Goal: Find specific page/section: Find specific page/section

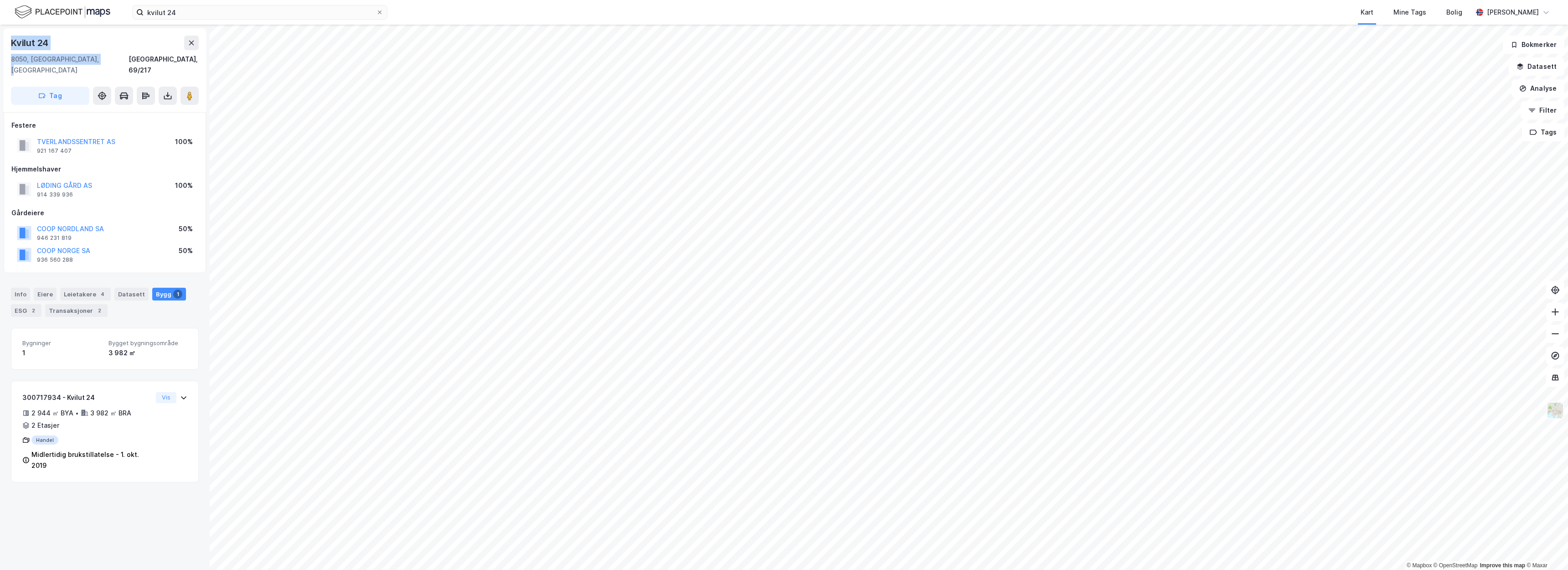
click at [1553, 412] on img at bounding box center [1555, 410] width 17 height 17
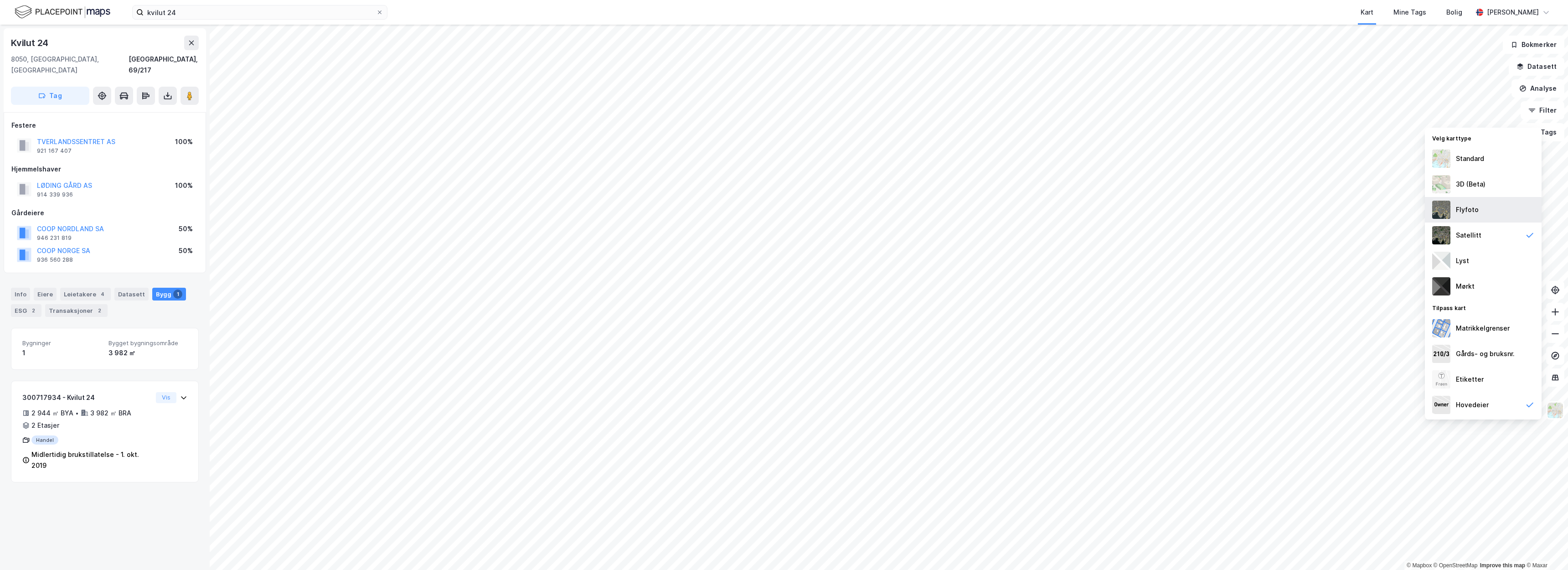
click at [1479, 209] on div "Flyfoto" at bounding box center [1483, 209] width 117 height 26
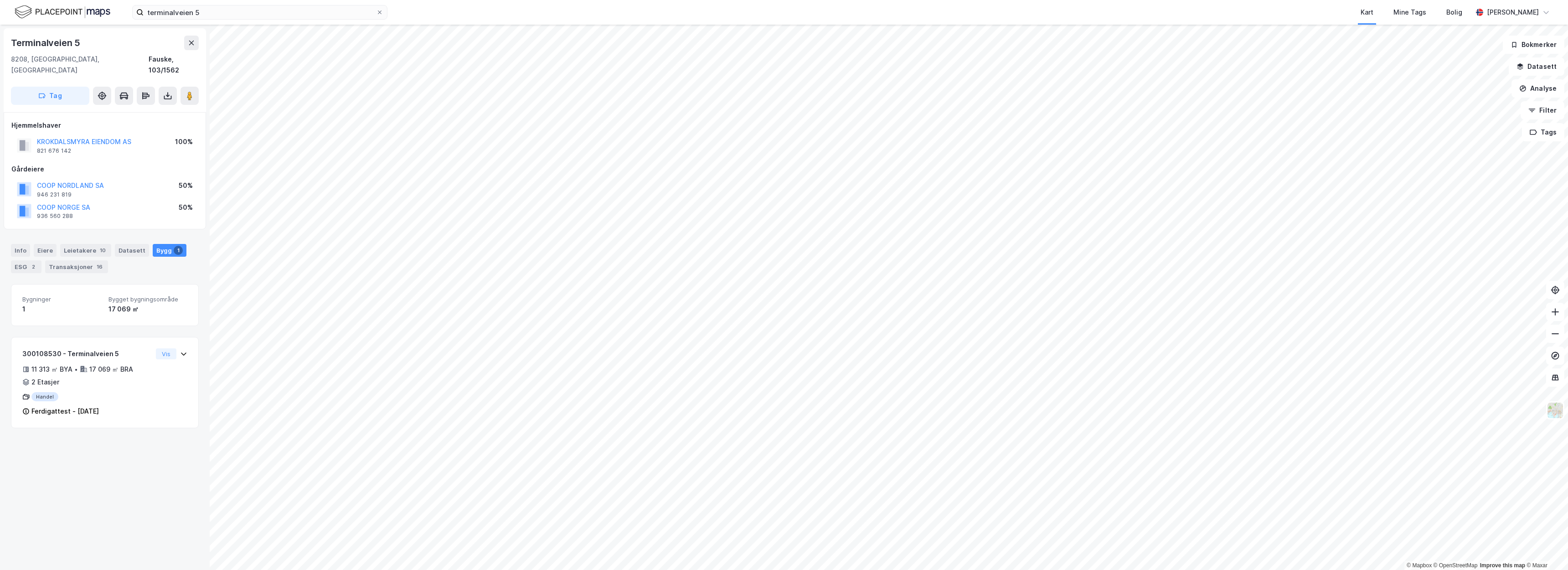
click at [91, 50] on div "Terminalveien 5" at bounding box center [105, 43] width 188 height 15
drag, startPoint x: 89, startPoint y: 57, endPoint x: 30, endPoint y: 60, distance: 59.1
click at [30, 60] on div "8208, Fauske, Nordland Fauske, 103/1562" at bounding box center [105, 65] width 188 height 22
copy div "Fauske, Nordland"
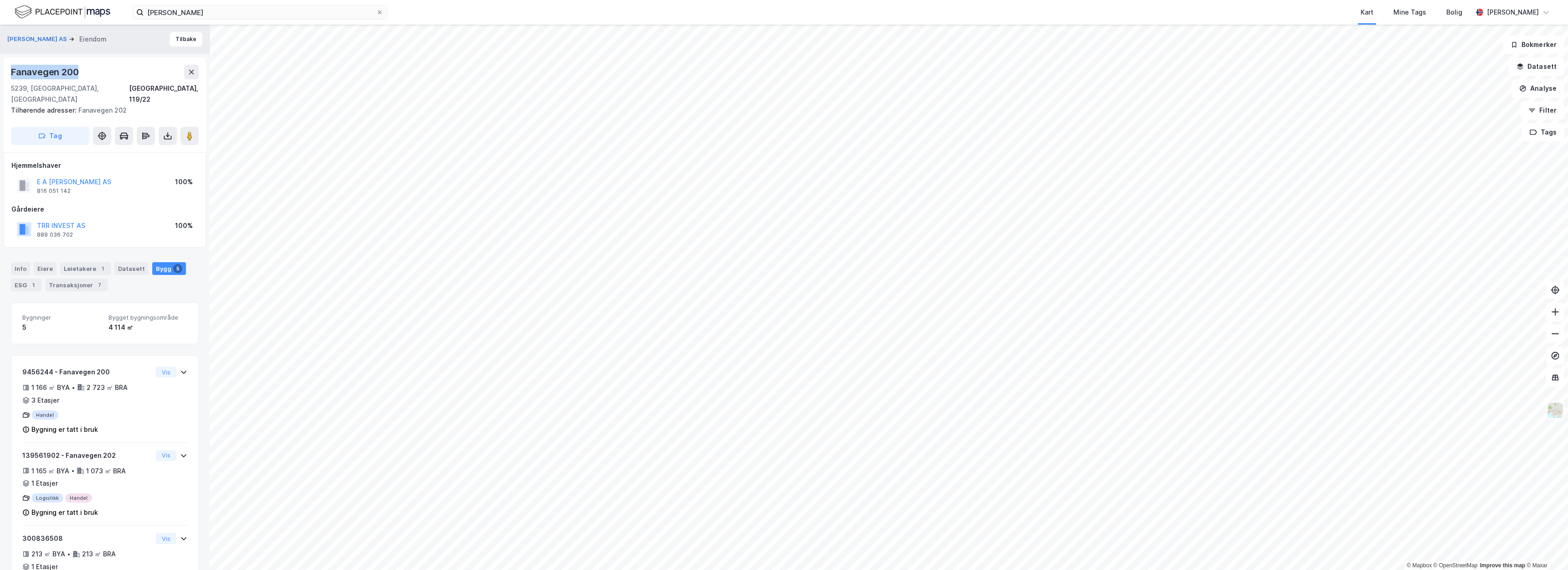
click at [122, 74] on div "Fanavegen 200" at bounding box center [105, 72] width 188 height 15
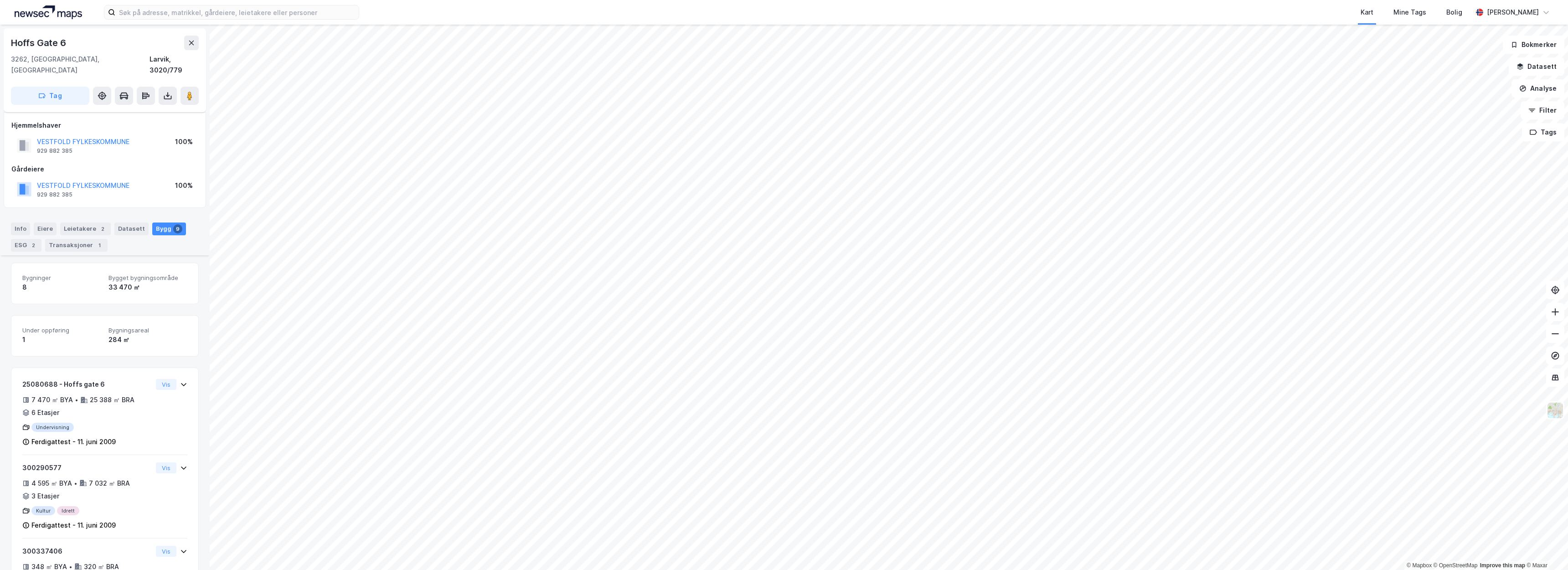
scroll to position [182, 0]
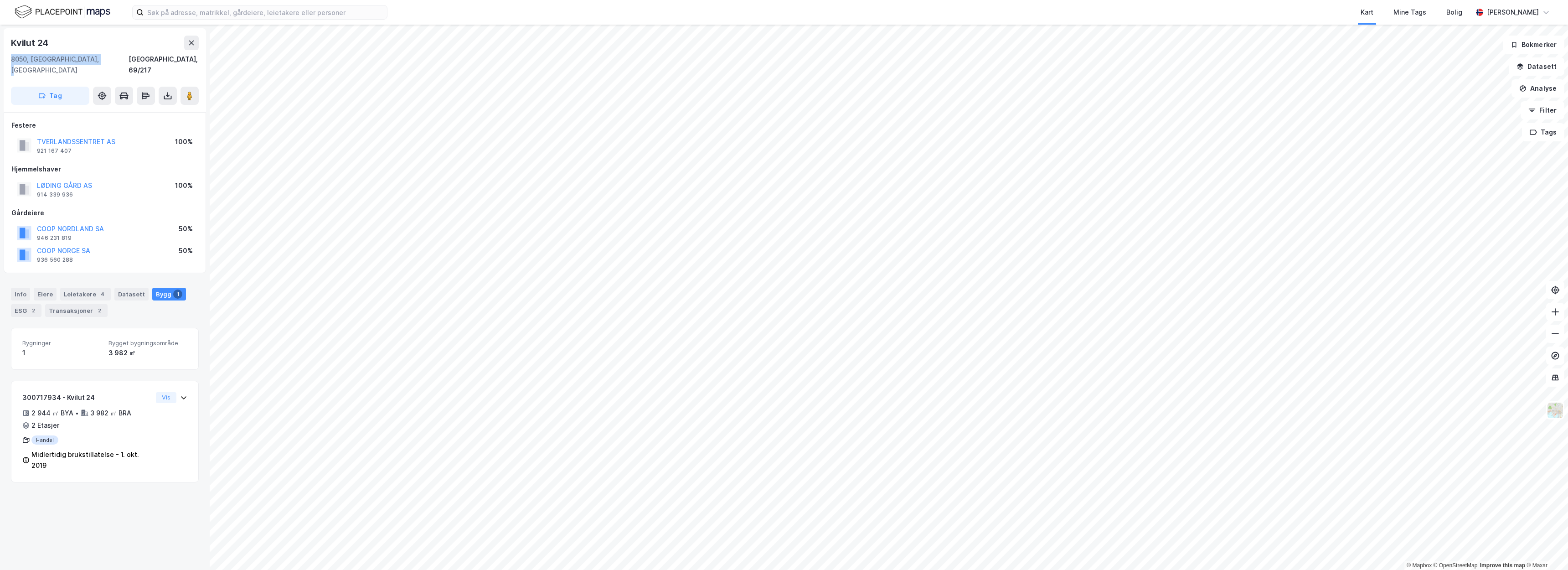
drag, startPoint x: 101, startPoint y: 58, endPoint x: 11, endPoint y: 59, distance: 90.0
click at [11, 59] on div "8050, [GEOGRAPHIC_DATA], [GEOGRAPHIC_DATA], 69/217" at bounding box center [105, 65] width 188 height 22
copy div "8050, [GEOGRAPHIC_DATA], [GEOGRAPHIC_DATA]"
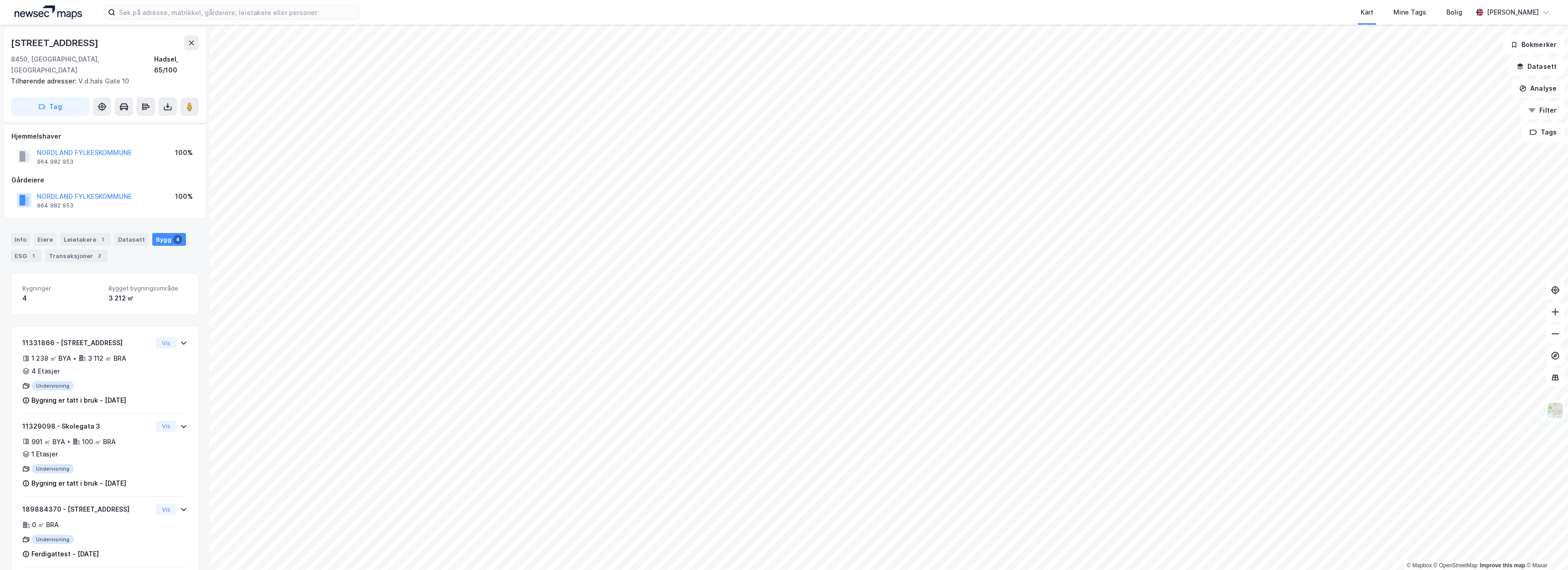
scroll to position [48, 0]
